Goal: Information Seeking & Learning: Learn about a topic

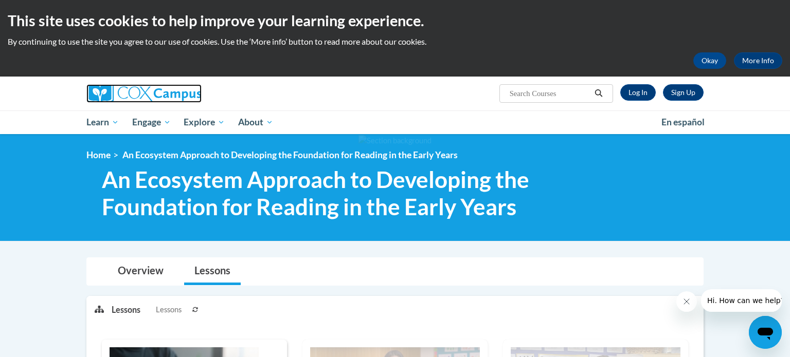
click at [159, 93] on img at bounding box center [143, 93] width 115 height 19
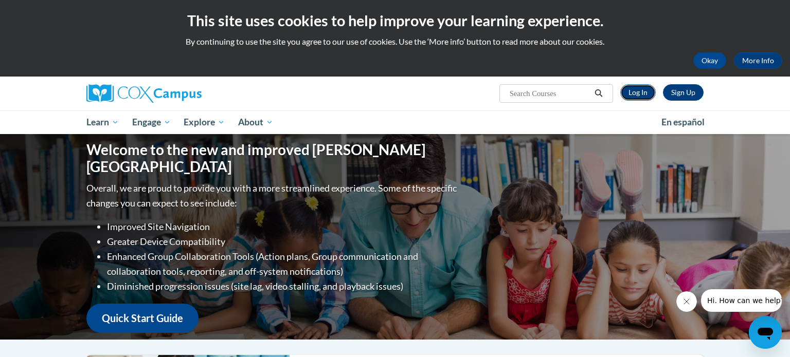
click at [630, 95] on link "Log In" at bounding box center [637, 92] width 35 height 16
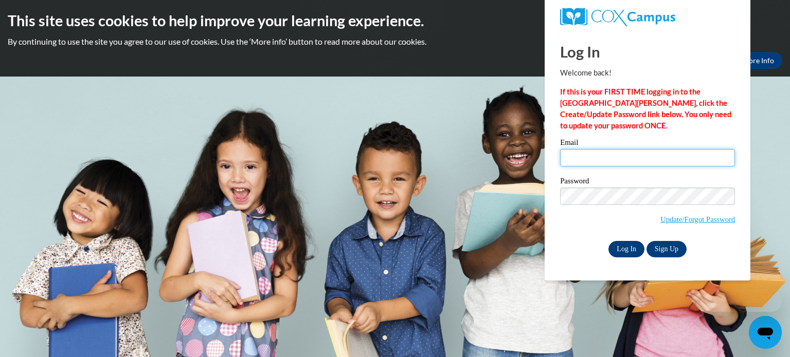
type input "[PERSON_NAME][EMAIL_ADDRESS][PERSON_NAME][DOMAIN_NAME]"
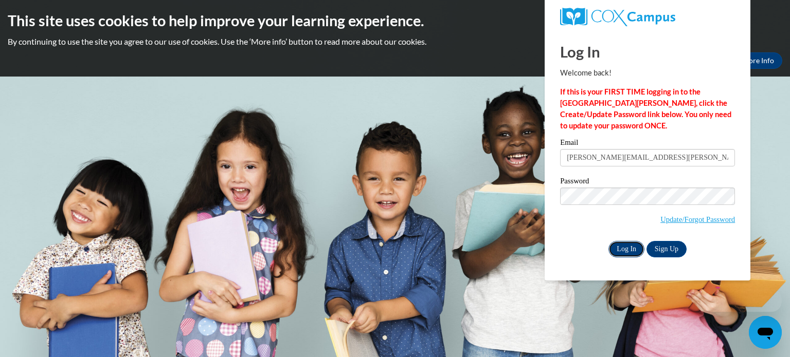
click at [620, 249] on input "Log In" at bounding box center [626, 249] width 36 height 16
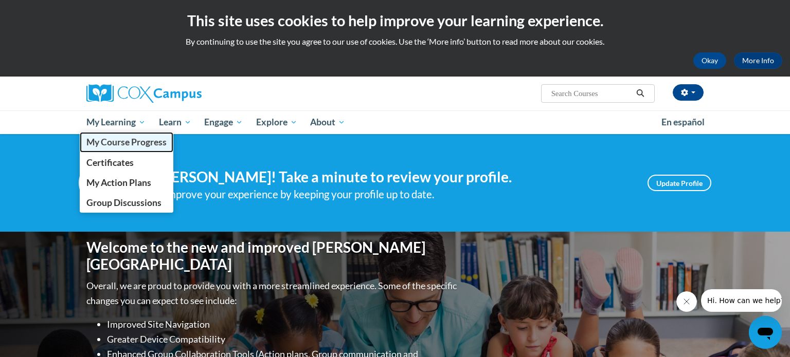
click at [108, 146] on span "My Course Progress" at bounding box center [126, 142] width 80 height 11
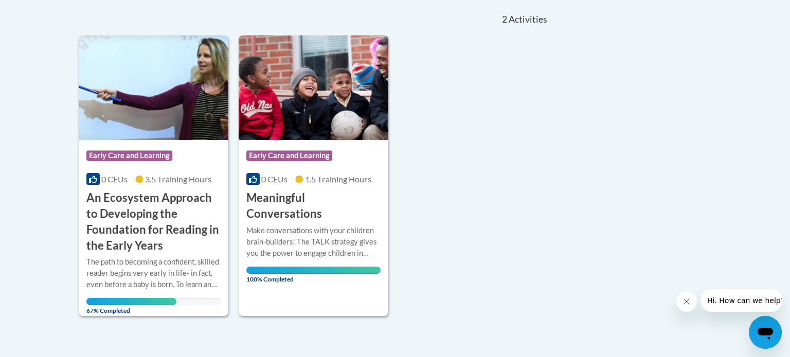
scroll to position [228, 0]
click at [145, 229] on h3 "An Ecosystem Approach to Developing the Foundation for Reading in the Early Yea…" at bounding box center [153, 221] width 134 height 63
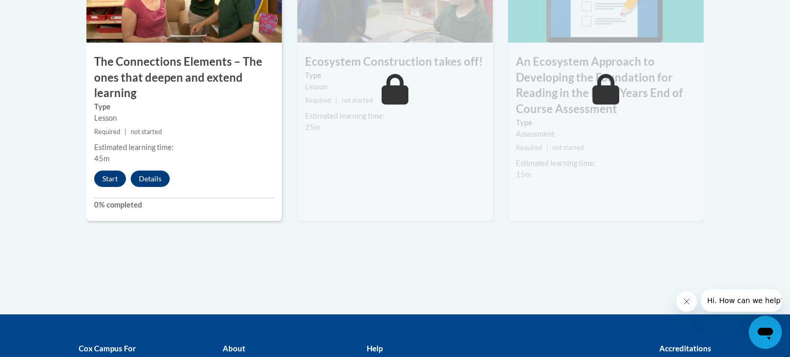
scroll to position [1004, 0]
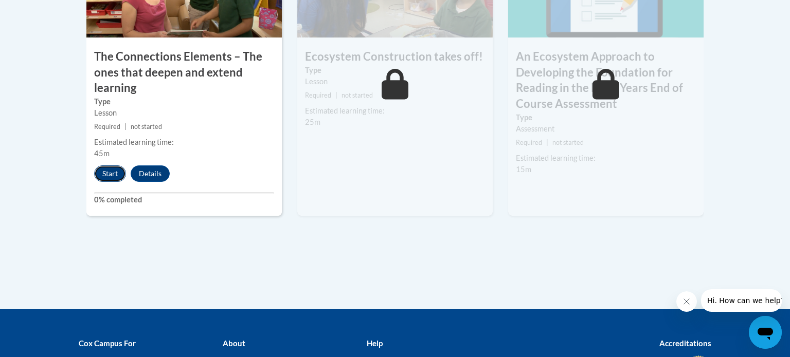
click at [107, 176] on button "Start" at bounding box center [110, 174] width 32 height 16
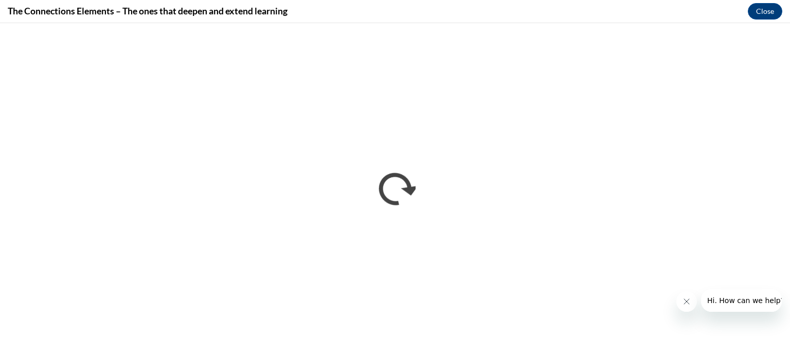
scroll to position [0, 0]
